Goal: Task Accomplishment & Management: Manage account settings

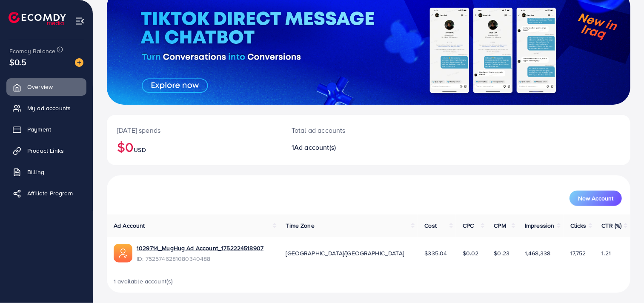
scroll to position [66, 0]
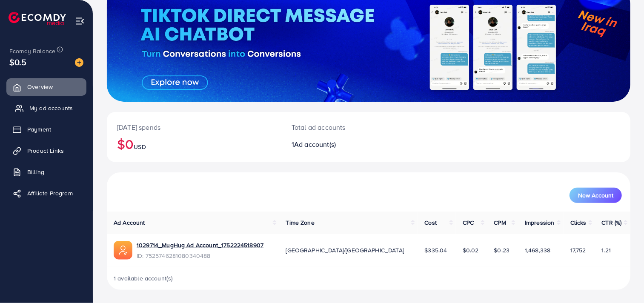
click at [38, 107] on span "My ad accounts" at bounding box center [50, 108] width 43 height 9
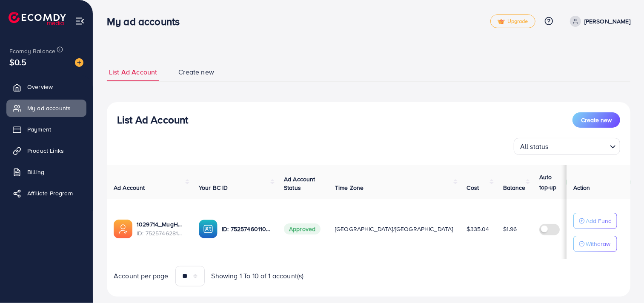
click at [134, 25] on h3 "My ad accounts" at bounding box center [147, 21] width 80 height 12
click at [139, 22] on h3 "My ad accounts" at bounding box center [147, 21] width 80 height 12
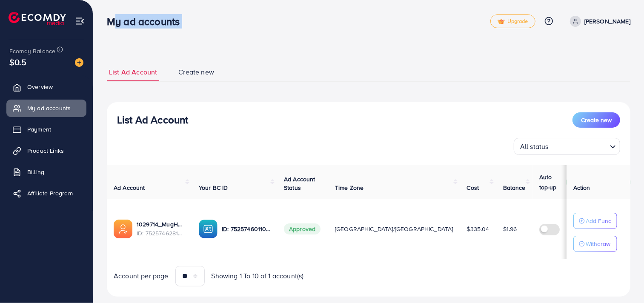
click at [139, 22] on h3 "My ad accounts" at bounding box center [147, 21] width 80 height 12
click at [140, 22] on h3 "My ad accounts" at bounding box center [147, 21] width 80 height 12
click at [141, 22] on h3 "My ad accounts" at bounding box center [147, 21] width 80 height 12
drag, startPoint x: 168, startPoint y: 26, endPoint x: 163, endPoint y: 21, distance: 6.6
click at [163, 21] on h3 "My ad accounts" at bounding box center [147, 21] width 80 height 12
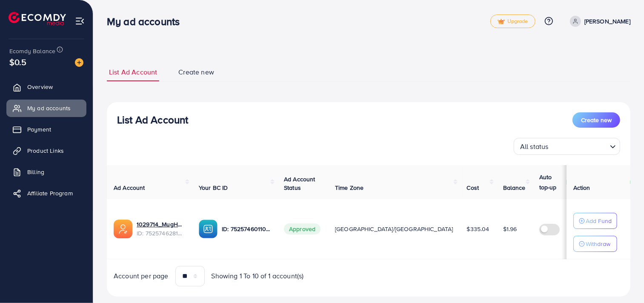
click at [163, 21] on h3 "My ad accounts" at bounding box center [147, 21] width 80 height 12
click at [162, 21] on h3 "My ad accounts" at bounding box center [147, 21] width 80 height 12
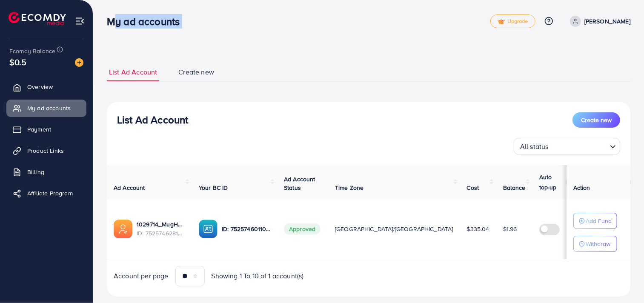
click at [162, 21] on h3 "My ad accounts" at bounding box center [147, 21] width 80 height 12
click at [181, 24] on h3 "My ad accounts" at bounding box center [147, 21] width 80 height 12
click at [181, 23] on h3 "My ad accounts" at bounding box center [147, 21] width 80 height 12
drag, startPoint x: 181, startPoint y: 23, endPoint x: 175, endPoint y: 20, distance: 6.3
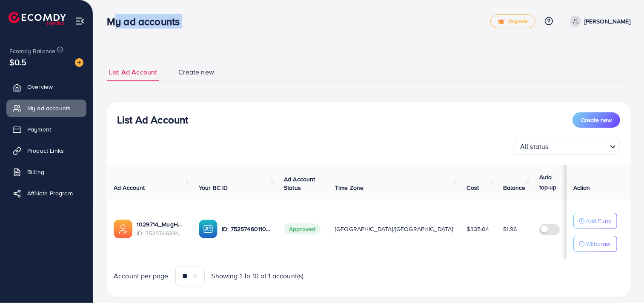
click at [175, 20] on h3 "My ad accounts" at bounding box center [147, 21] width 80 height 12
click at [179, 22] on h3 "My ad accounts" at bounding box center [147, 21] width 80 height 12
drag, startPoint x: 181, startPoint y: 23, endPoint x: 110, endPoint y: 19, distance: 71.6
click at [110, 19] on h3 "My ad accounts" at bounding box center [147, 21] width 80 height 12
click at [122, 17] on h3 "My ad accounts" at bounding box center [147, 21] width 80 height 12
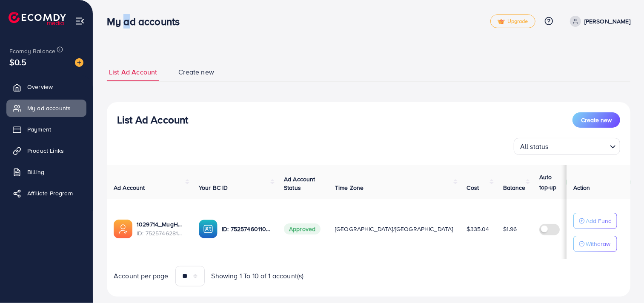
click at [122, 17] on h3 "My ad accounts" at bounding box center [147, 21] width 80 height 12
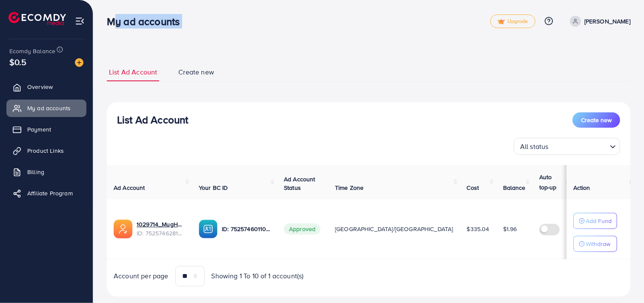
click at [122, 17] on h3 "My ad accounts" at bounding box center [147, 21] width 80 height 12
click at [242, 34] on nav "My ad accounts Upgrade Help Center Contact Support Plans and Pricing Term and p…" at bounding box center [369, 21] width 524 height 30
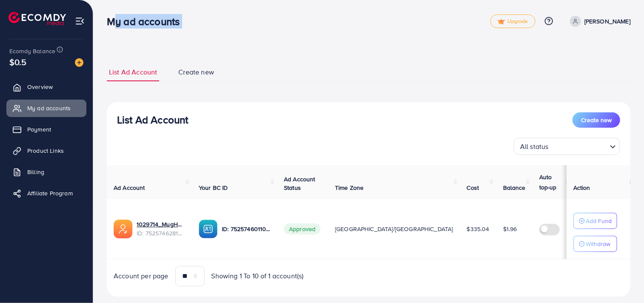
drag, startPoint x: 222, startPoint y: 26, endPoint x: 111, endPoint y: 26, distance: 111.6
click at [111, 26] on div "My ad accounts Upgrade Help Center Contact Support Plans and Pricing Term and p…" at bounding box center [369, 21] width 524 height 25
click at [260, 32] on div "My ad accounts Upgrade Help Center Contact Support Plans and Pricing Term and p…" at bounding box center [369, 21] width 524 height 25
drag, startPoint x: 245, startPoint y: 26, endPoint x: 111, endPoint y: 30, distance: 134.2
click at [111, 30] on div "My ad accounts Upgrade Help Center Contact Support Plans and Pricing Term and p…" at bounding box center [369, 21] width 524 height 25
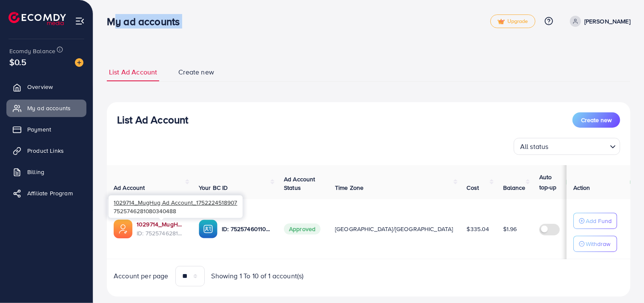
click at [160, 224] on link "1029714_MugHug Ad Account_1752224518907" at bounding box center [161, 224] width 49 height 9
